Goal: Find specific page/section: Find specific page/section

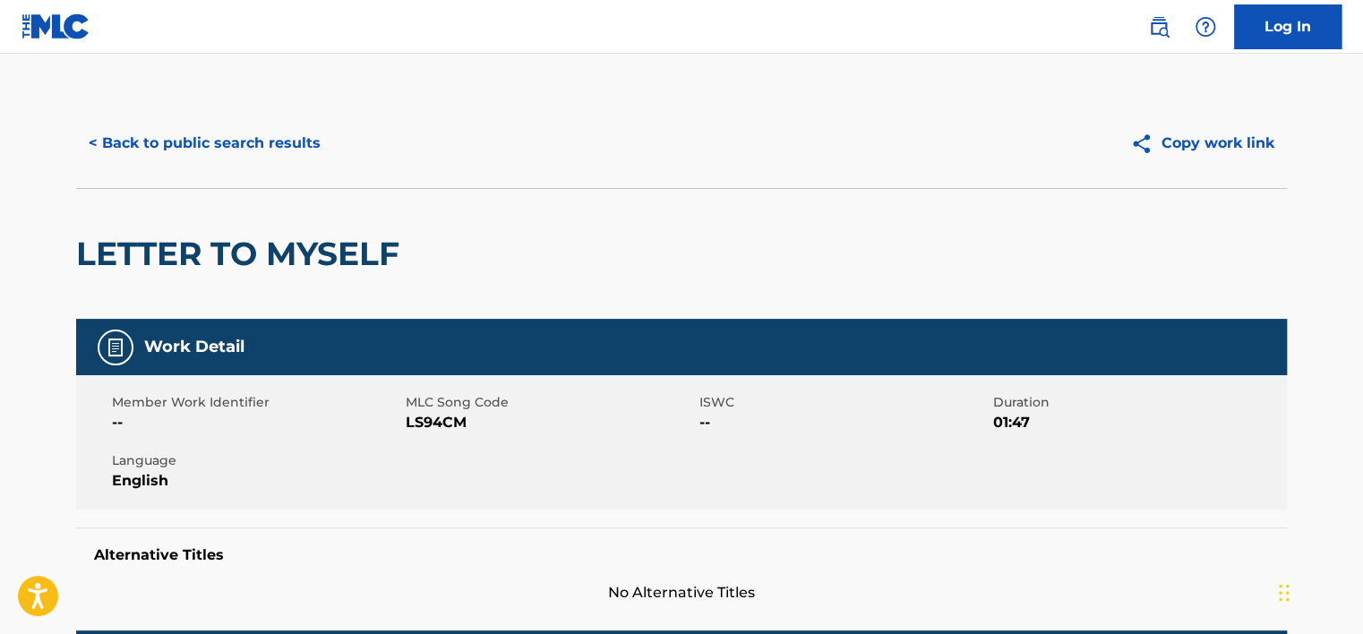
click at [236, 139] on button "< Back to public search results" at bounding box center [204, 143] width 257 height 45
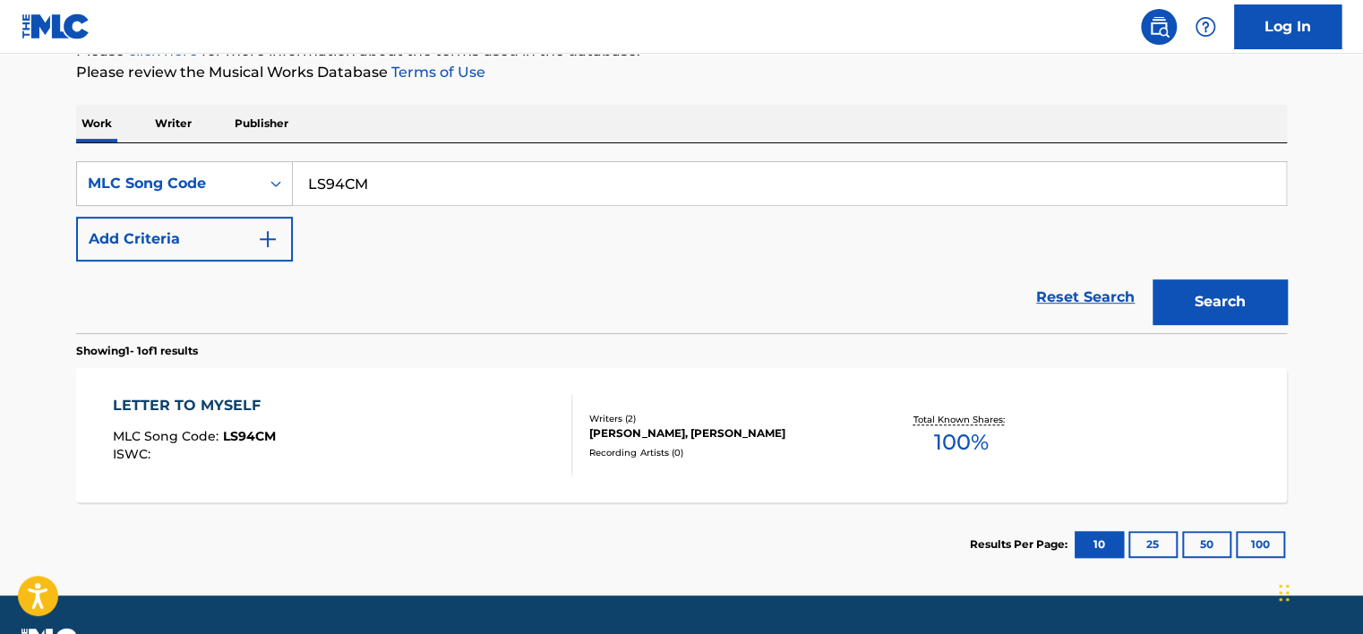
click at [405, 183] on input "LS94CM" at bounding box center [789, 183] width 993 height 43
paste input "V7NKP"
type input "LV7NKP"
click at [1153, 279] on button "Search" at bounding box center [1220, 301] width 134 height 45
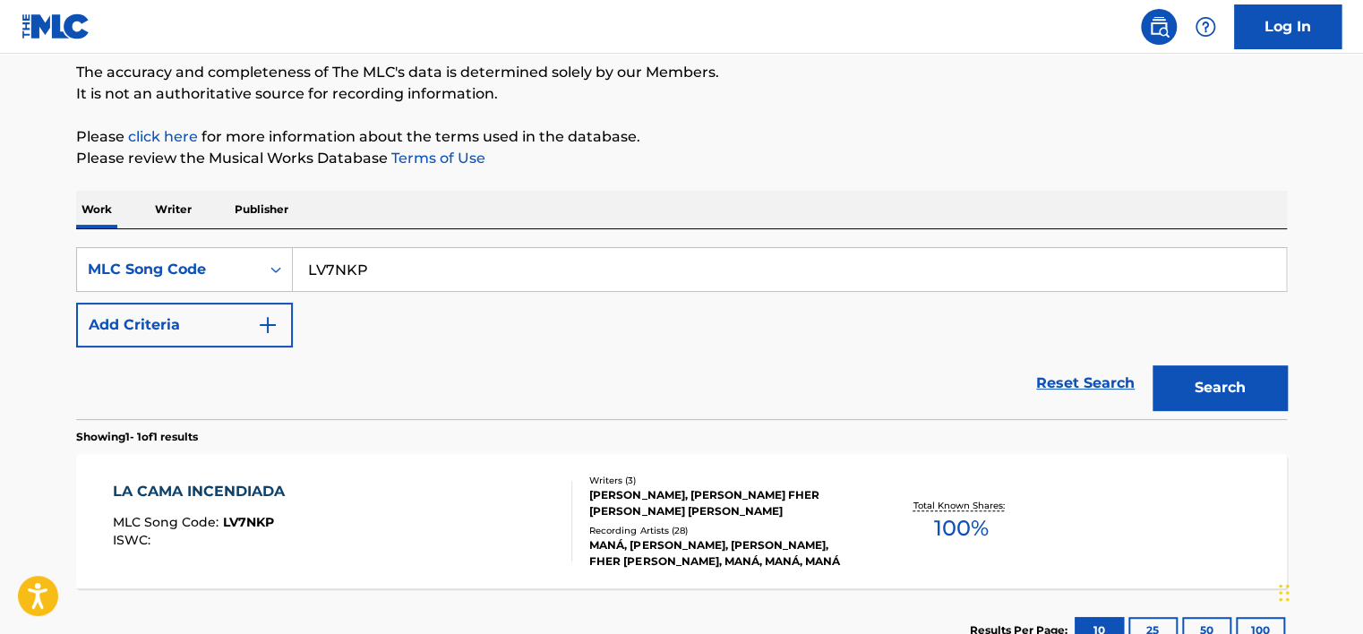
scroll to position [148, 0]
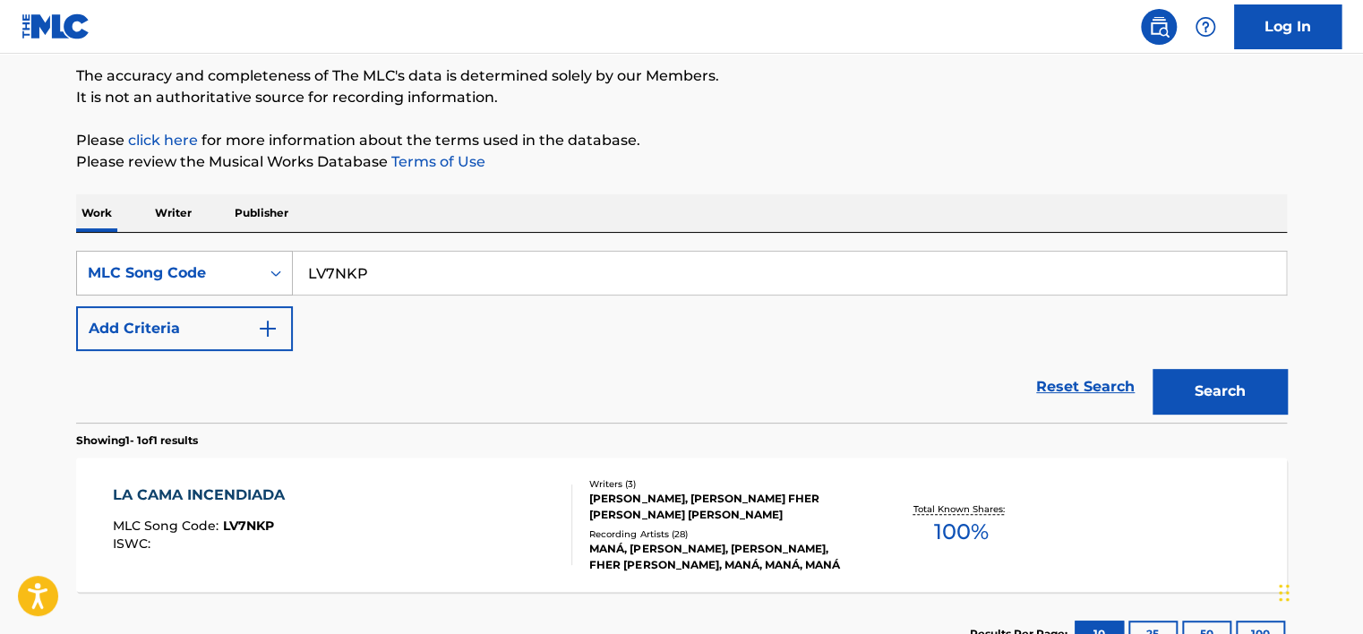
click at [243, 270] on div "MLC Song Code" at bounding box center [168, 272] width 161 height 21
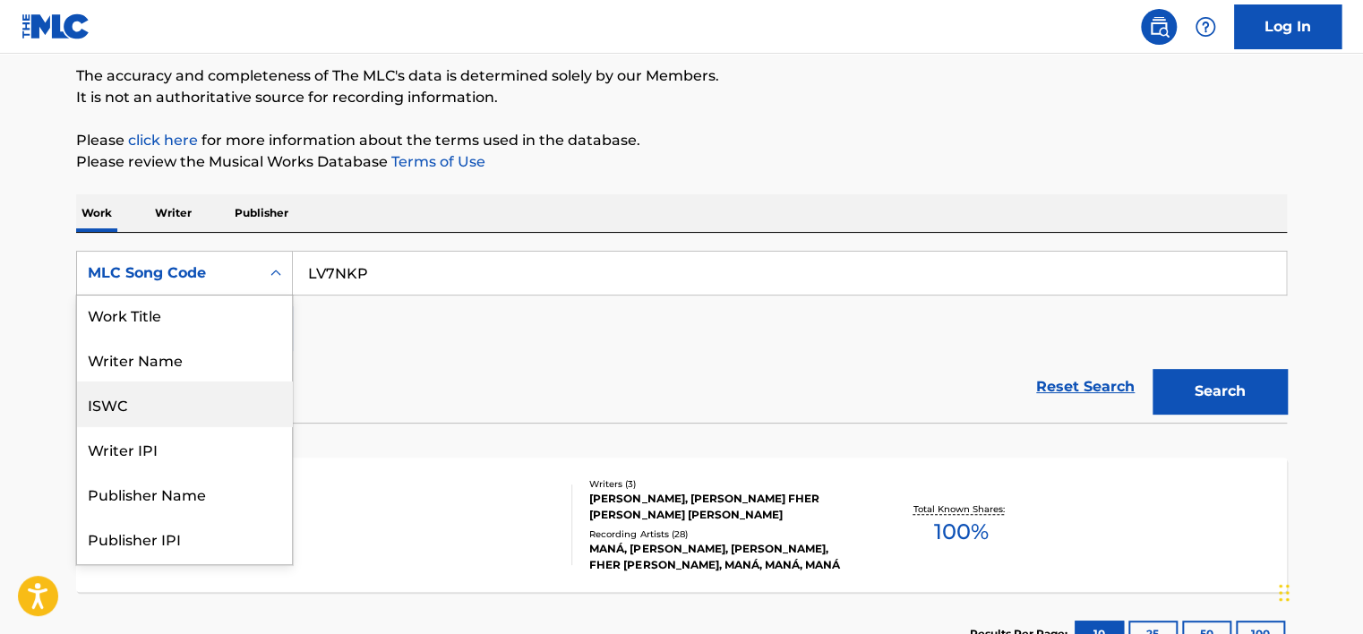
scroll to position [0, 0]
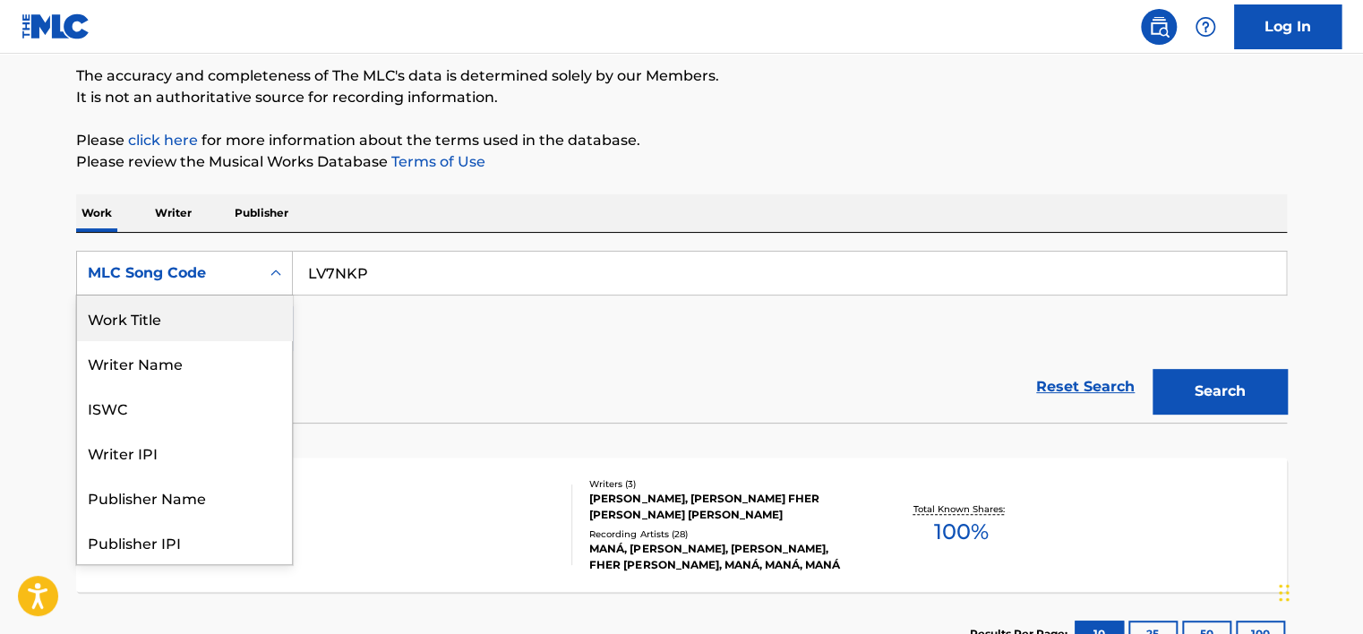
click at [227, 310] on div "Work Title" at bounding box center [184, 318] width 215 height 45
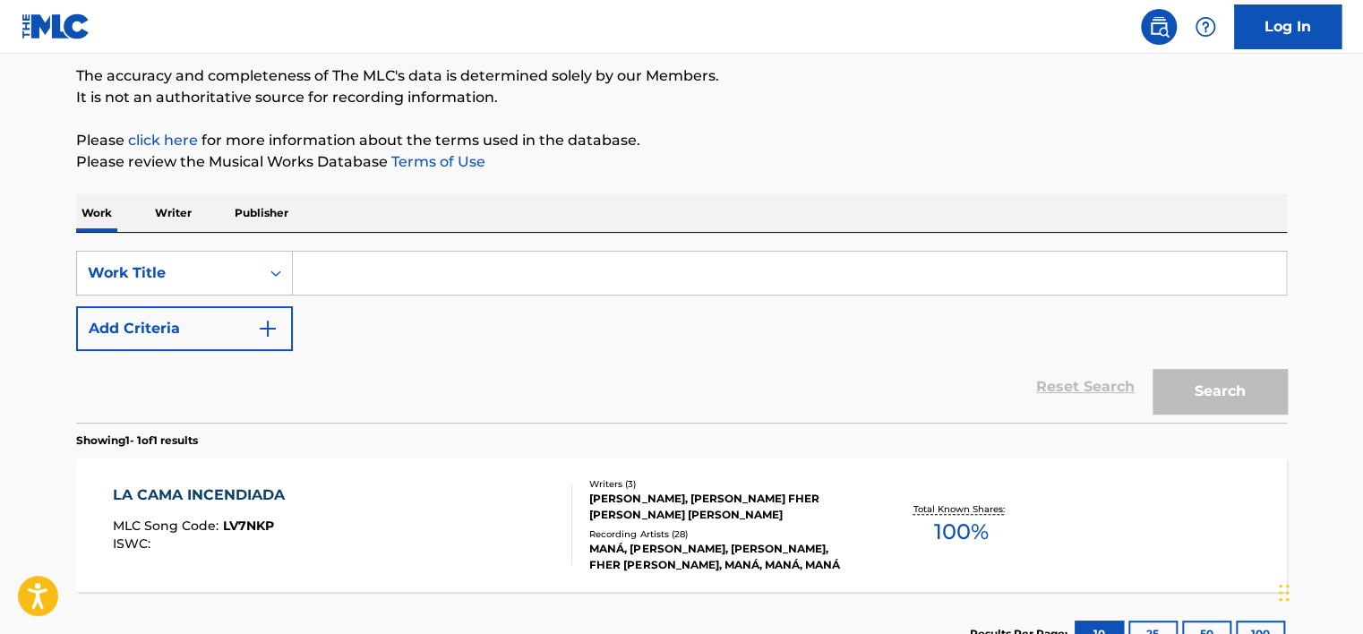
click at [409, 283] on input "Search Form" at bounding box center [789, 273] width 993 height 43
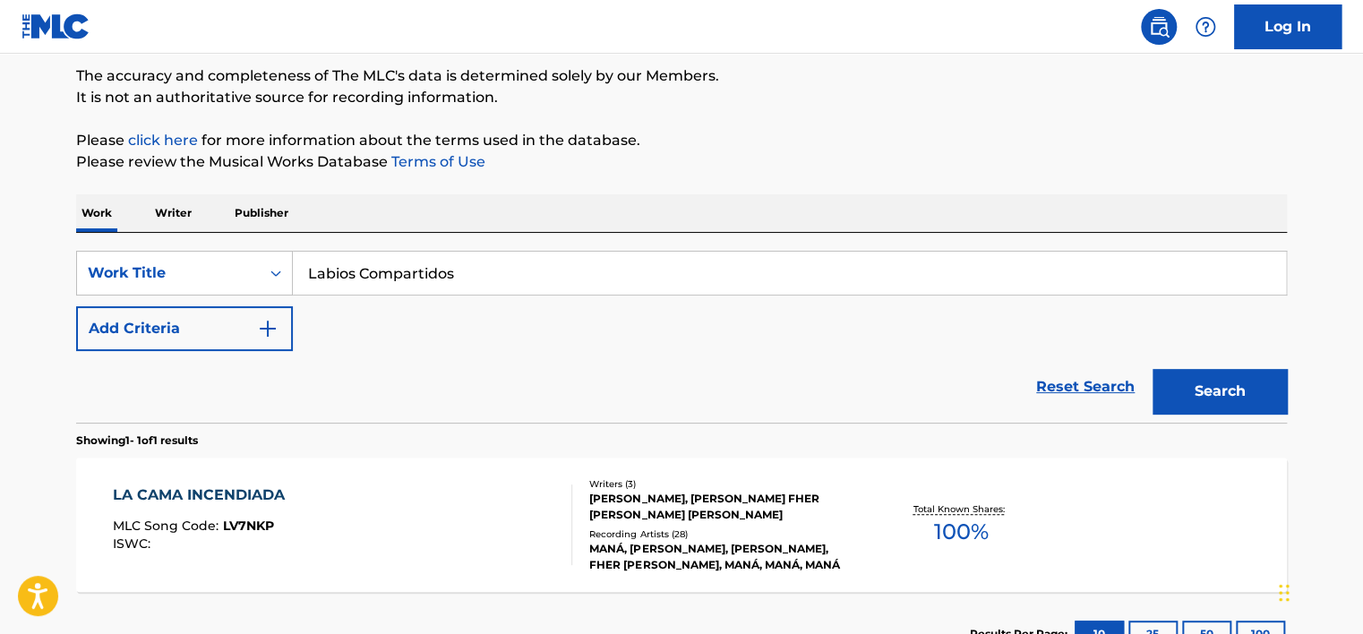
type input "Labios Compartidos"
click at [1162, 357] on div "Search" at bounding box center [1215, 387] width 143 height 72
click at [1181, 369] on button "Search" at bounding box center [1220, 391] width 134 height 45
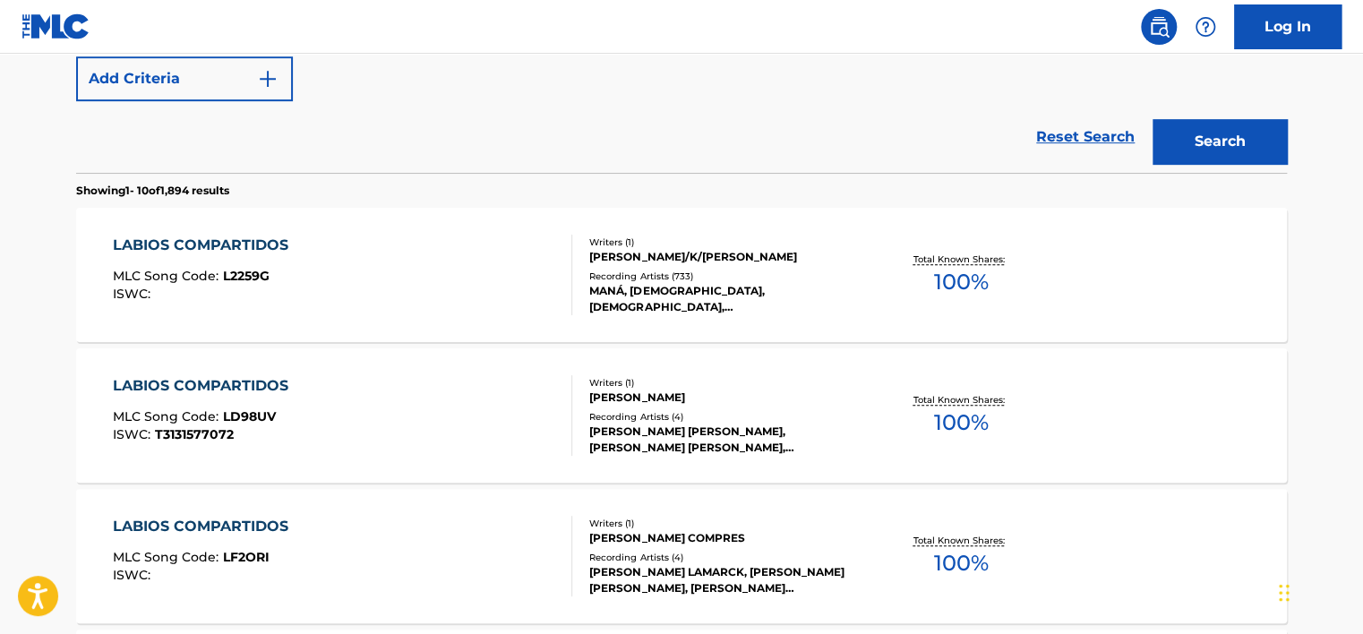
scroll to position [506, 0]
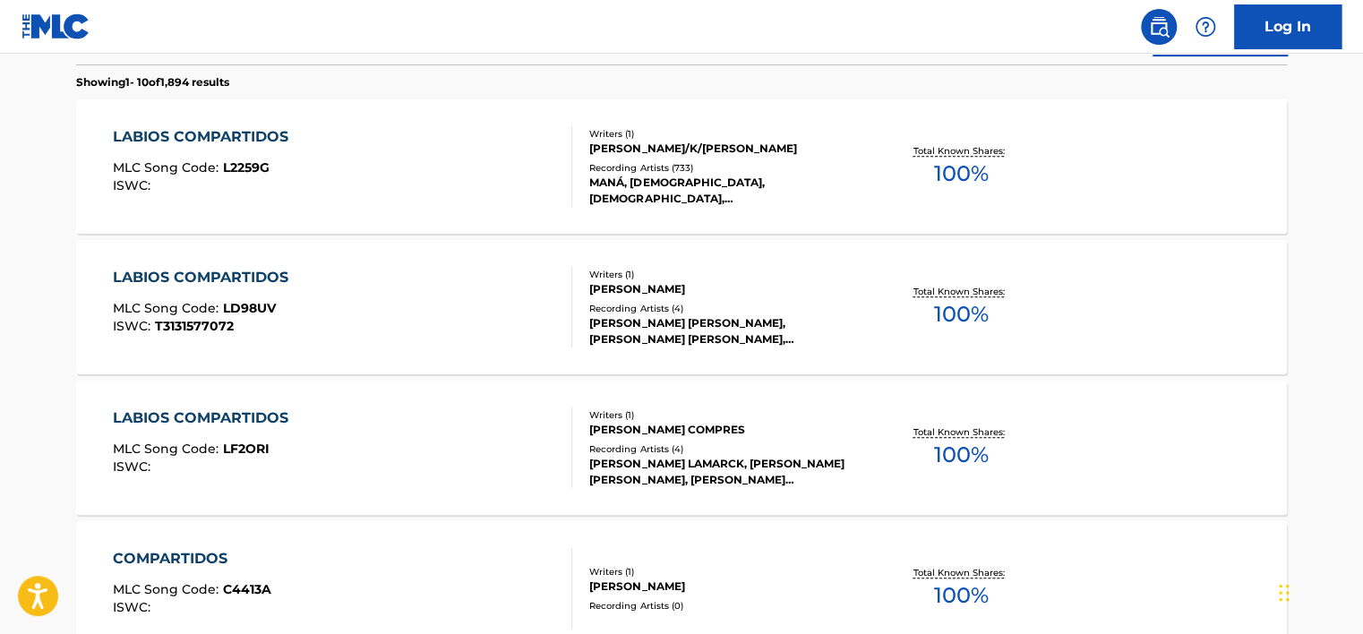
click at [408, 149] on div "LABIOS COMPARTIDOS MLC Song Code : L2259G ISWC :" at bounding box center [343, 166] width 460 height 81
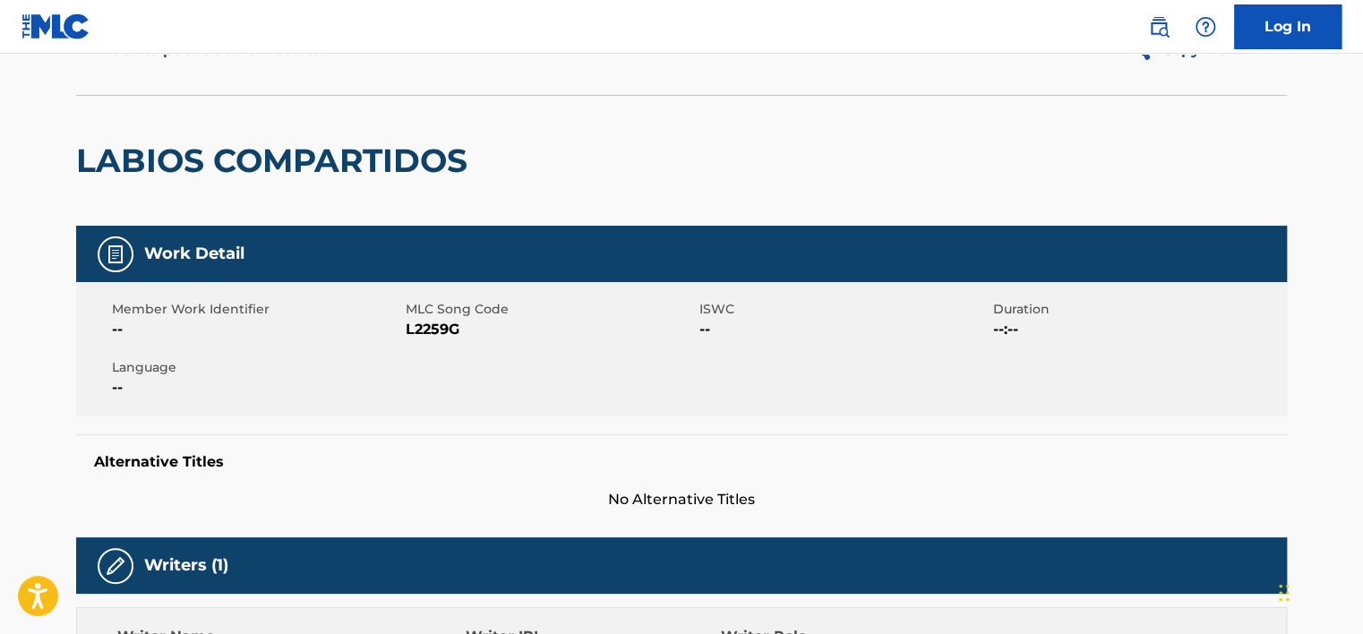
scroll to position [90, 0]
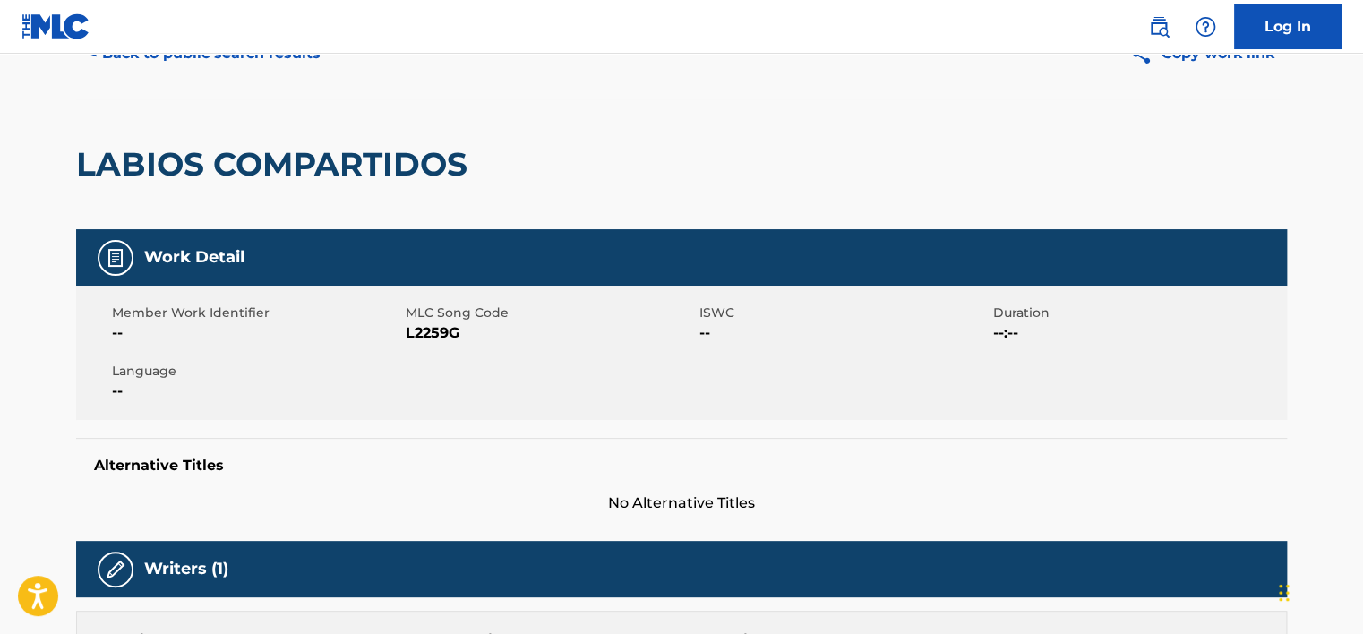
click at [174, 57] on button "< Back to public search results" at bounding box center [204, 53] width 257 height 45
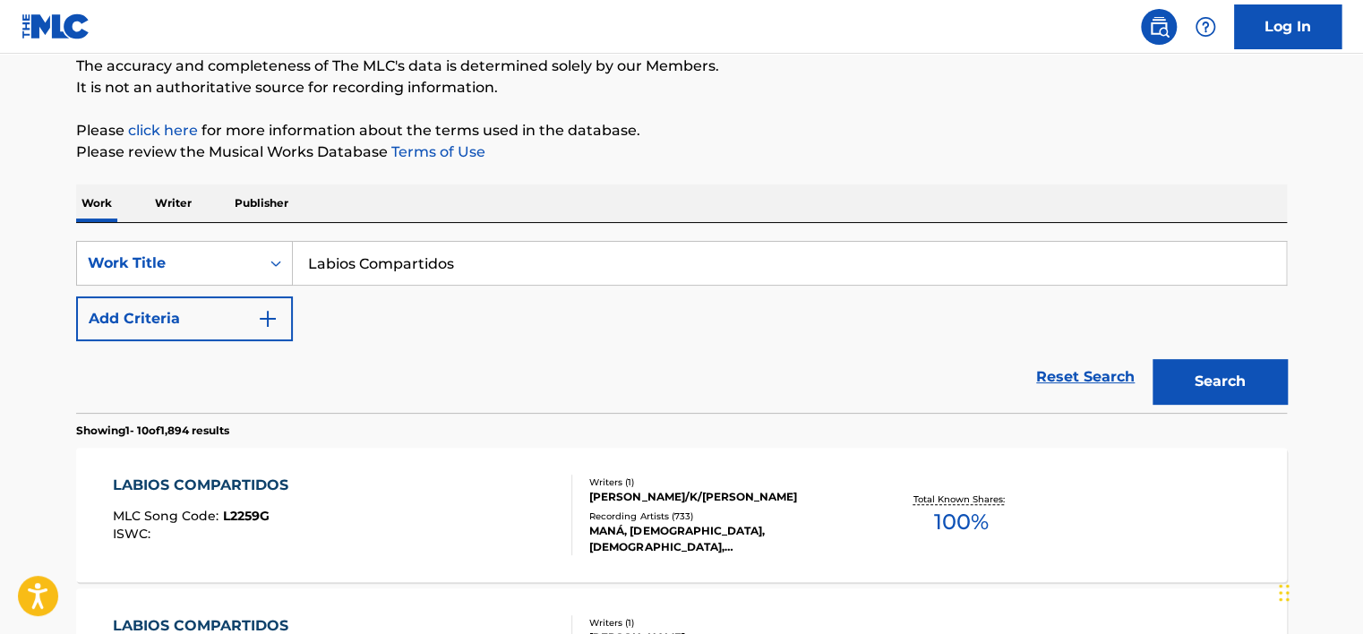
scroll to position [284, 0]
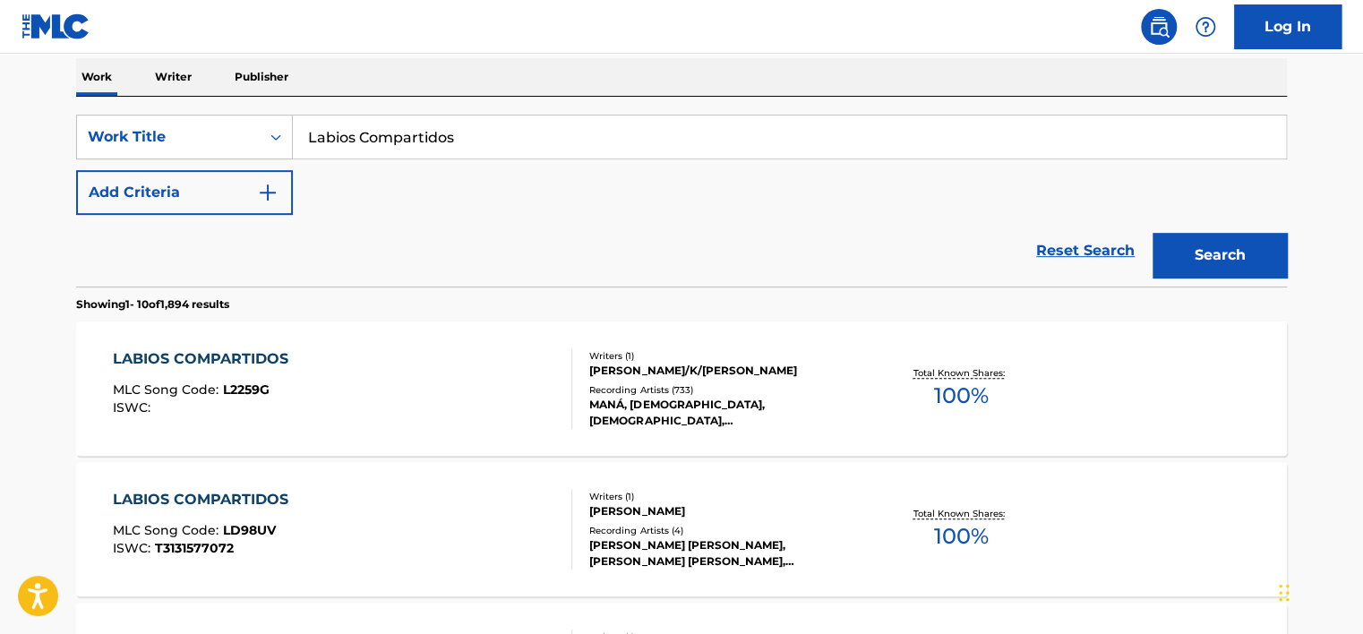
click at [416, 373] on div "LABIOS COMPARTIDOS MLC Song Code : L2259G ISWC :" at bounding box center [343, 388] width 460 height 81
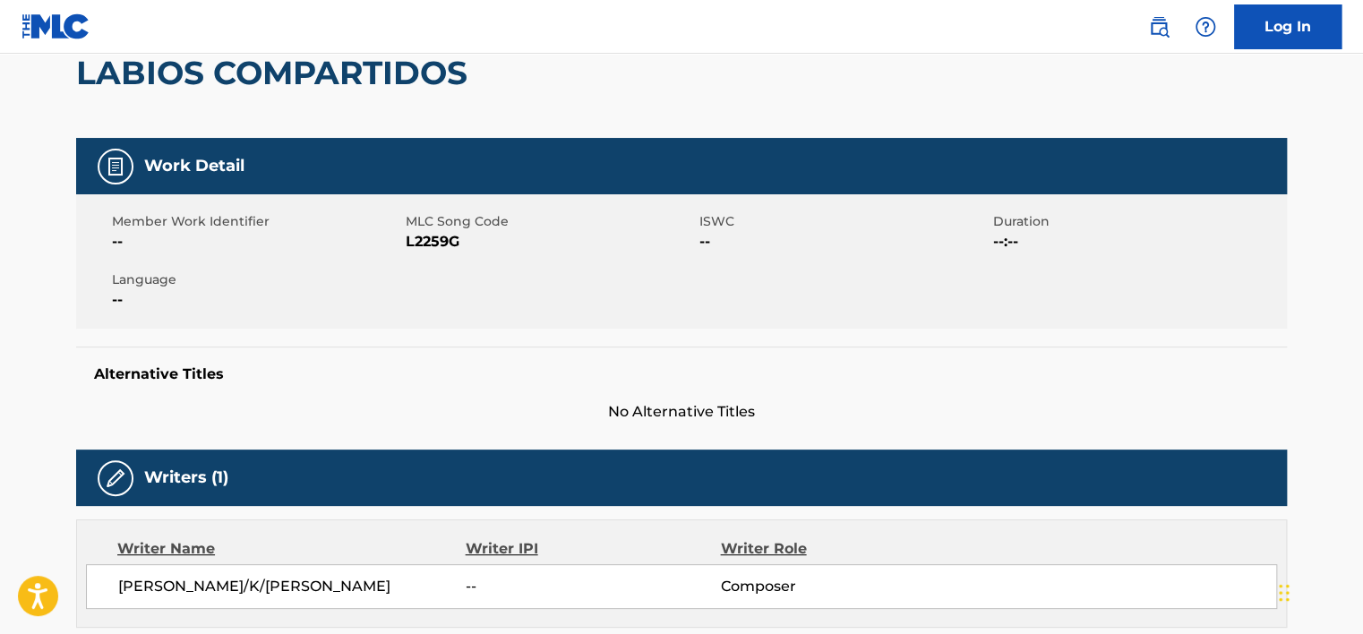
scroll to position [179, 0]
